Goal: Task Accomplishment & Management: Use online tool/utility

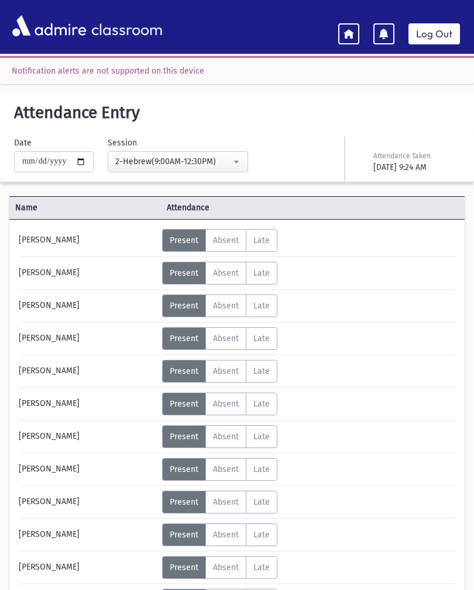
scroll to position [23, 0]
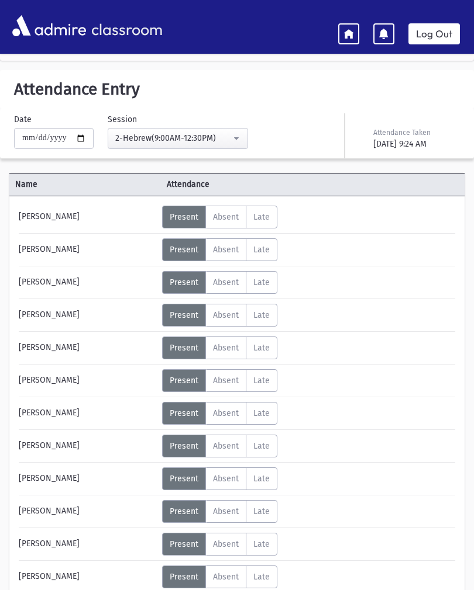
click at [427, 20] on div "Log Out" at bounding box center [406, 32] width 136 height 26
click at [440, 29] on link "Log Out" at bounding box center [433, 33] width 51 height 21
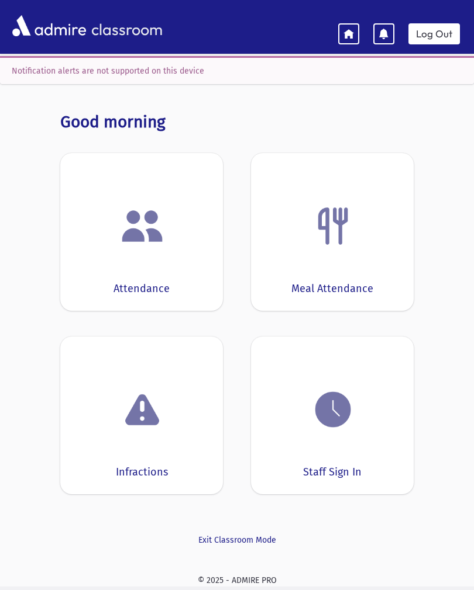
click at [124, 217] on img at bounding box center [142, 226] width 44 height 44
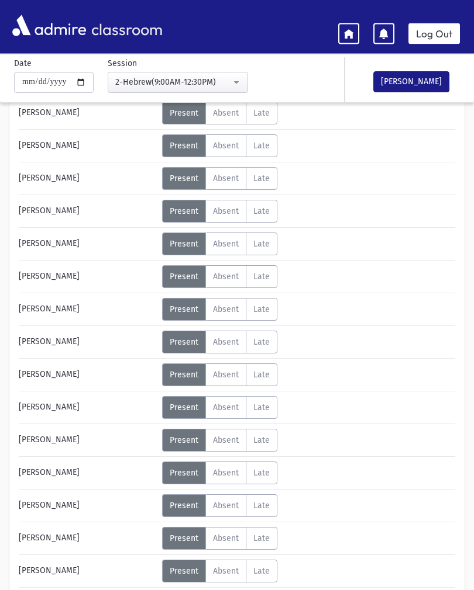
scroll to position [153, 0]
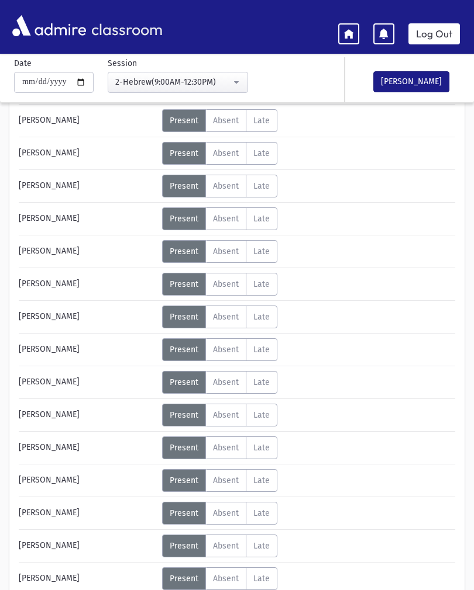
click at [268, 479] on span "Late" at bounding box center [261, 481] width 16 height 10
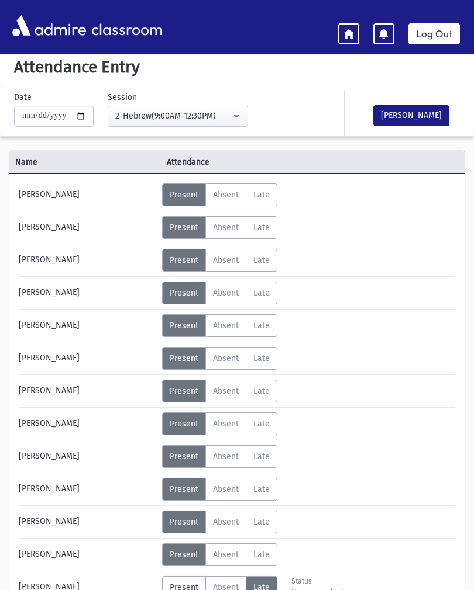
scroll to position [25, 0]
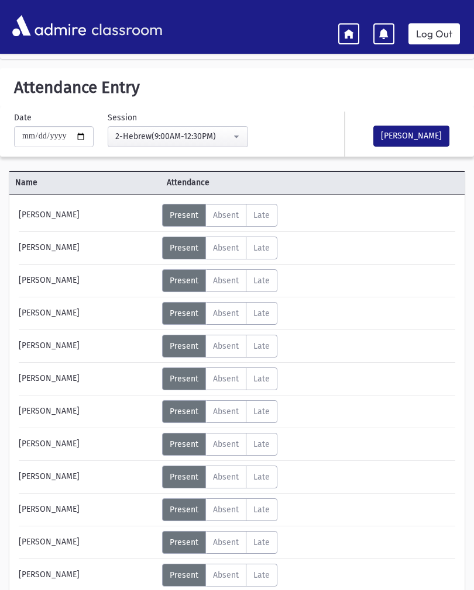
click at [233, 246] on span "Absent" at bounding box center [226, 248] width 26 height 10
click at [234, 214] on span "Absent" at bounding box center [226, 215] width 26 height 10
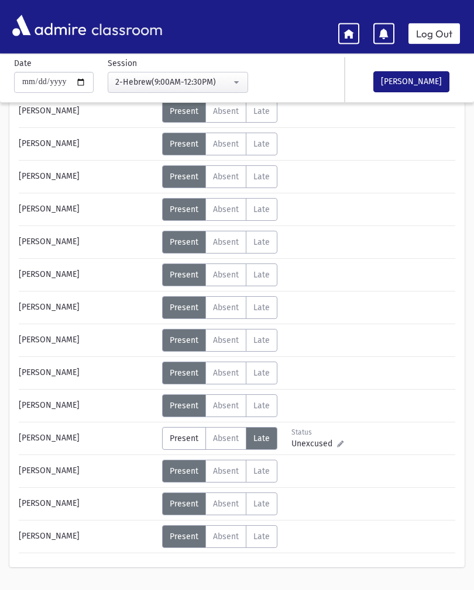
scroll to position [206, 0]
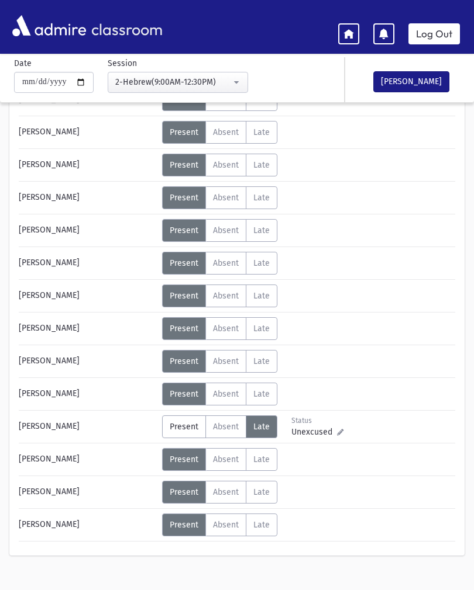
click at [234, 288] on label "Absent Absent" at bounding box center [225, 296] width 41 height 23
click at [224, 330] on span "Absent" at bounding box center [226, 329] width 26 height 10
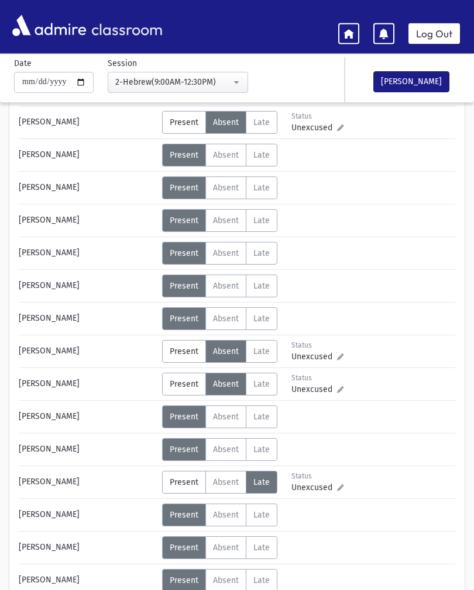
scroll to position [143, 0]
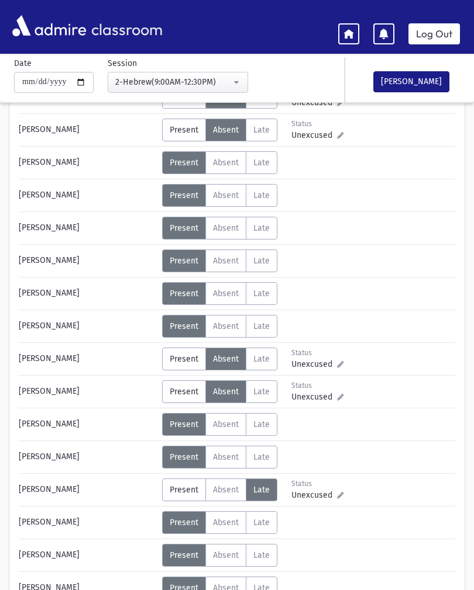
click at [415, 75] on button "[PERSON_NAME]" at bounding box center [411, 81] width 76 height 21
